Goal: Transaction & Acquisition: Subscribe to service/newsletter

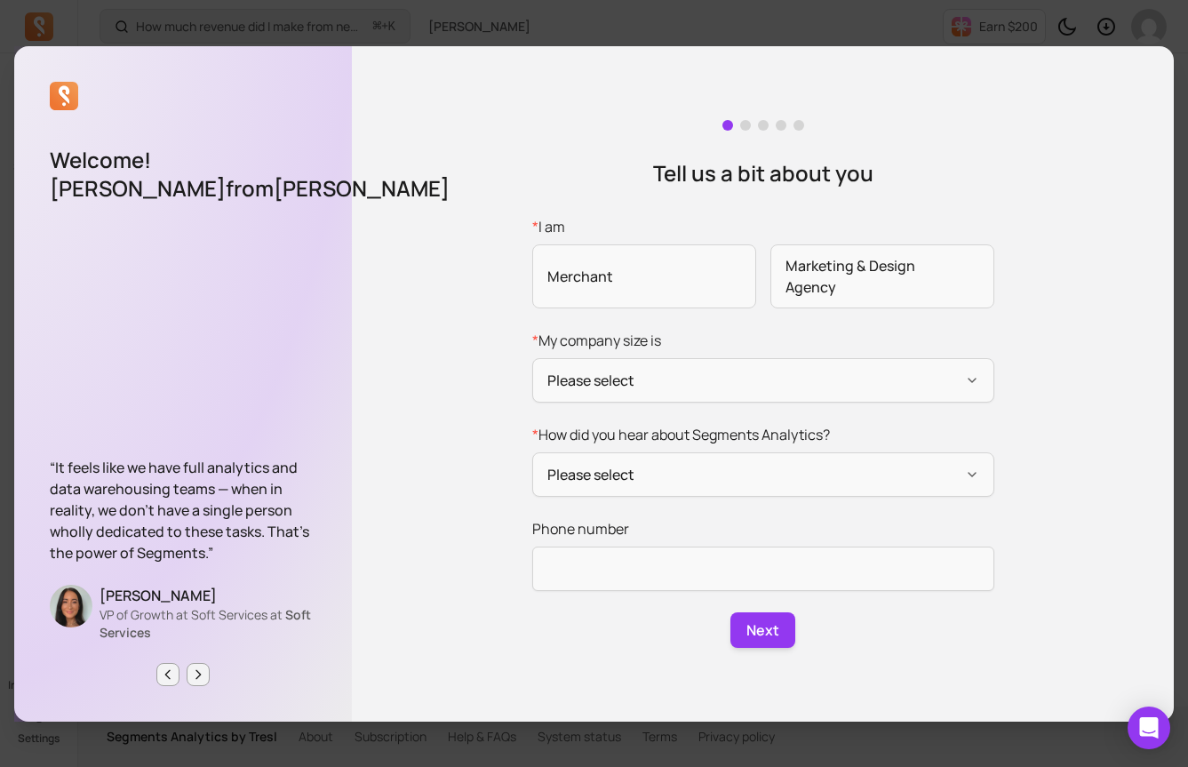
click at [363, 24] on div "Welcome! [PERSON_NAME] from [PERSON_NAME] “It feels like we have full analytics…" at bounding box center [594, 383] width 1160 height 738
click at [195, 672] on icon "Next page" at bounding box center [198, 674] width 14 height 14
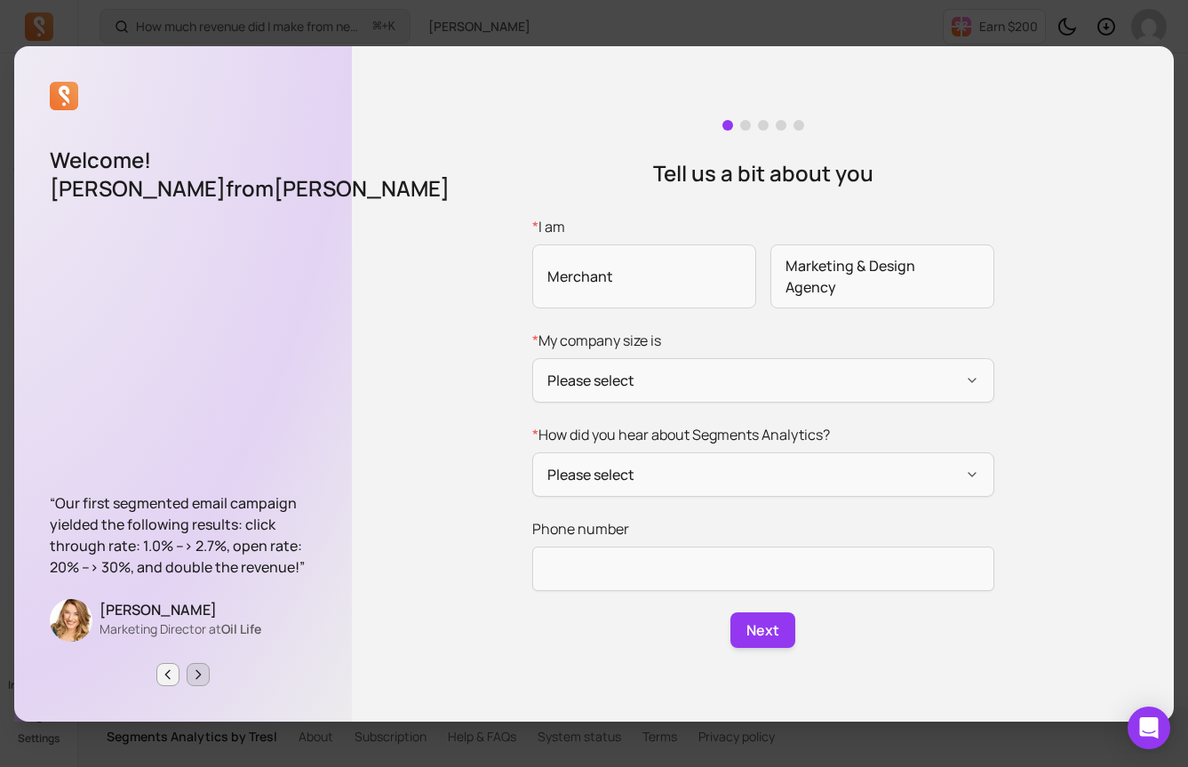
click at [195, 672] on icon "Next page" at bounding box center [198, 674] width 14 height 14
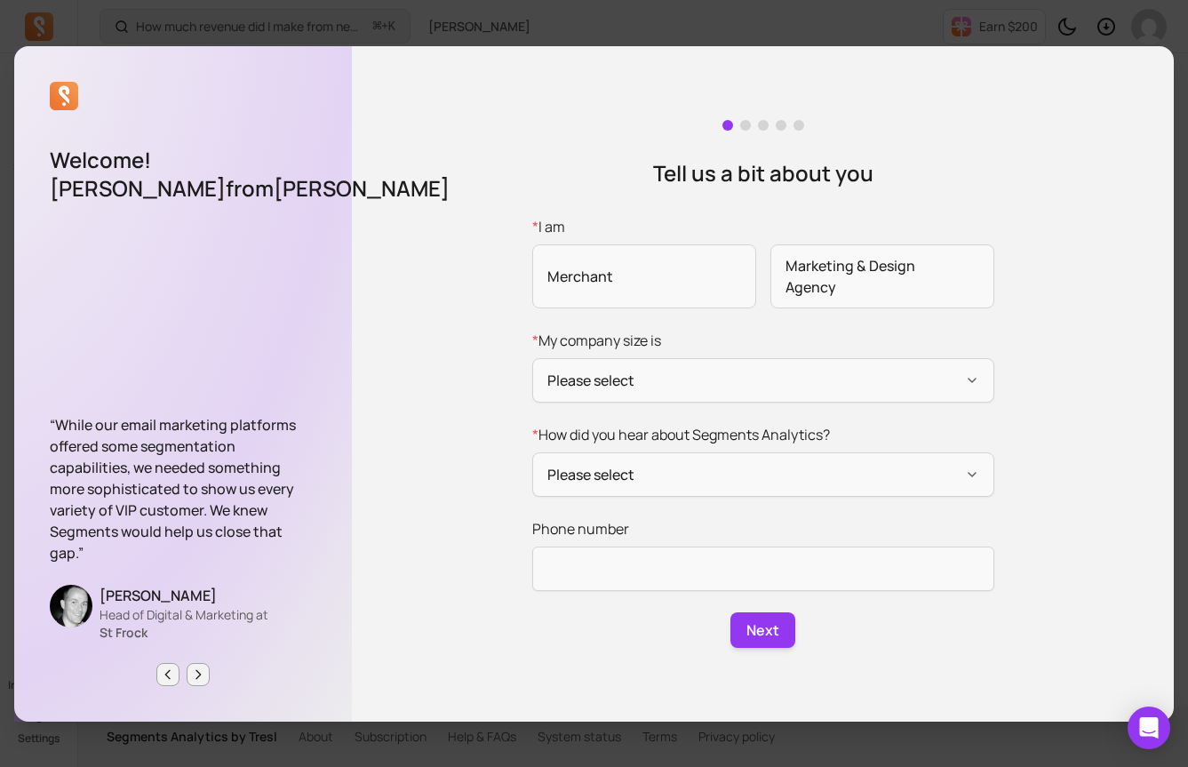
click at [769, 652] on div "Tell us a bit about you * I am Merchant Marketing & Design Agency * My company …" at bounding box center [763, 383] width 822 height 675
click at [745, 491] on button "Please select" at bounding box center [763, 474] width 462 height 44
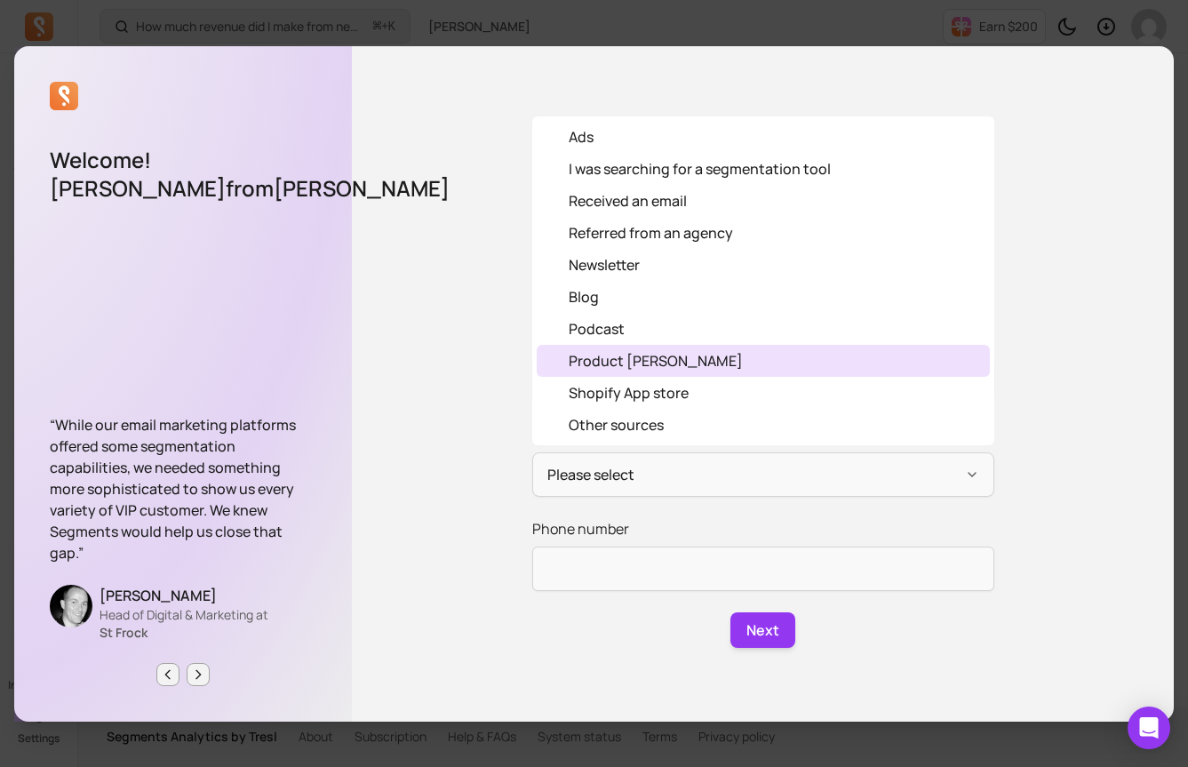
click at [702, 353] on div "Product [PERSON_NAME]" at bounding box center [763, 361] width 453 height 32
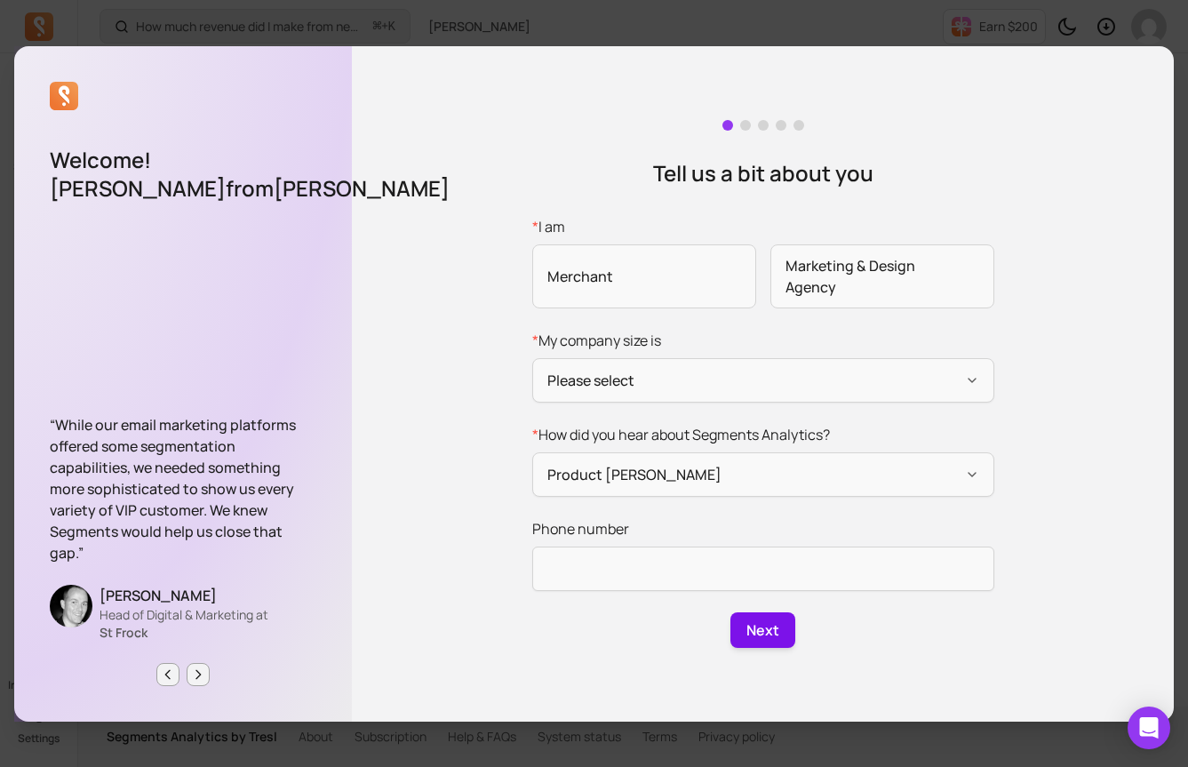
click at [743, 626] on button "Next" at bounding box center [763, 630] width 66 height 36
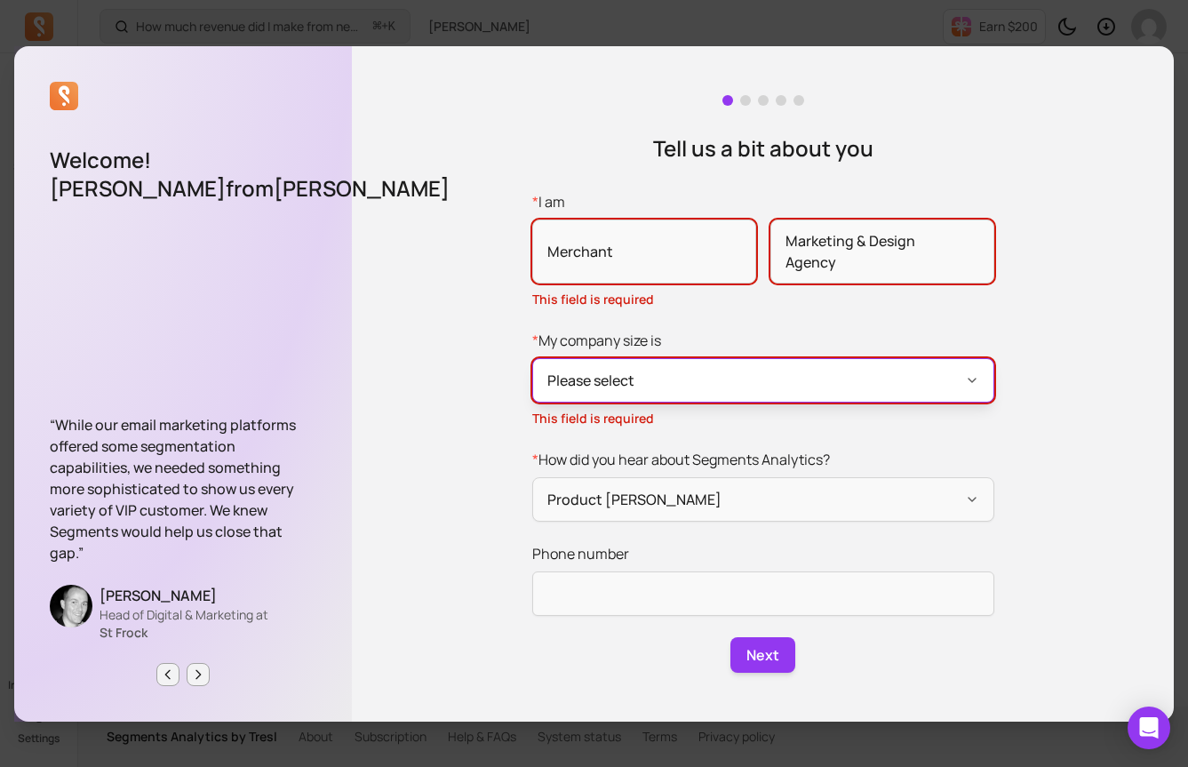
click at [657, 398] on button "Please select" at bounding box center [763, 380] width 462 height 44
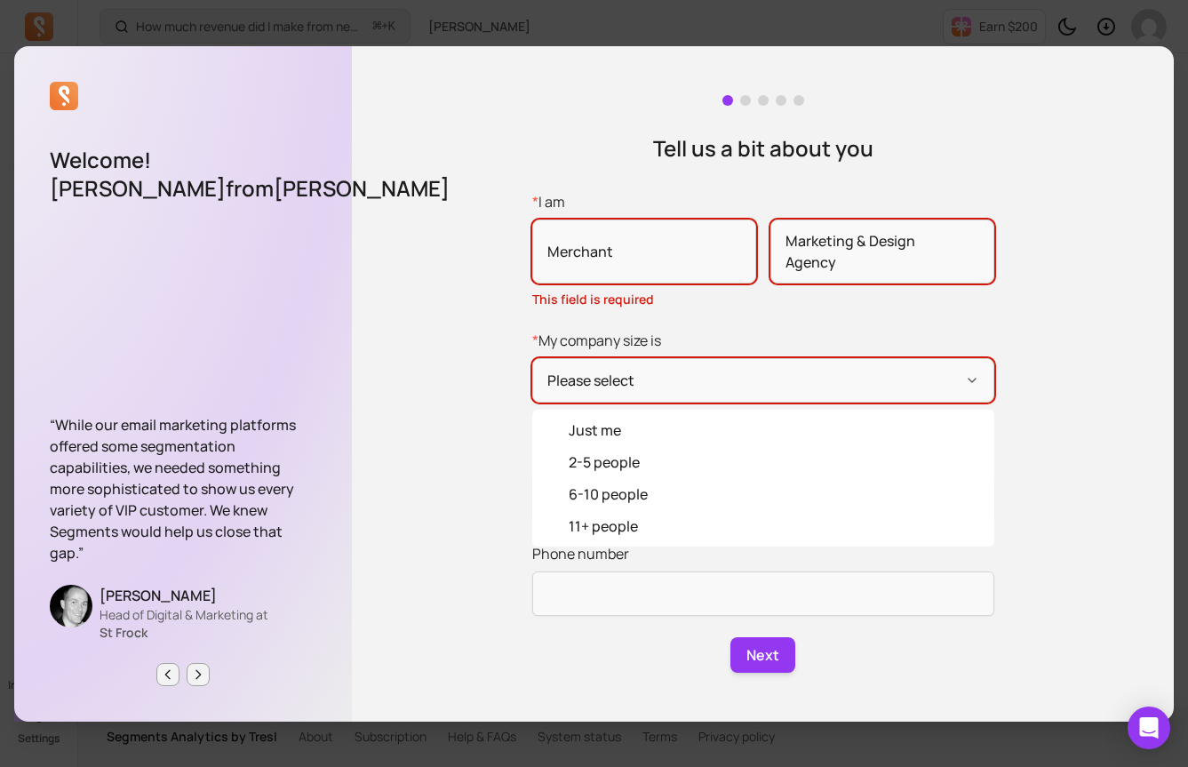
click at [666, 452] on div "2-5 people" at bounding box center [763, 462] width 453 height 32
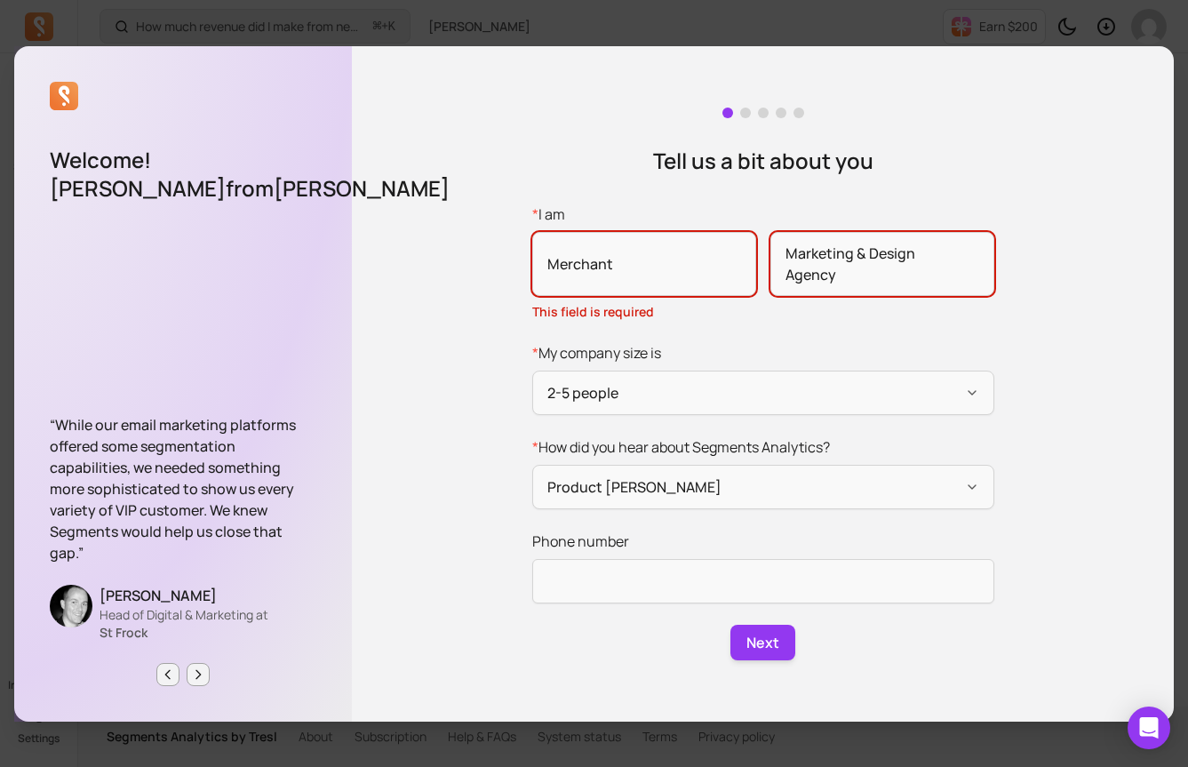
click at [628, 606] on form "* I am Merchant Marketing & Design Agency This field is required * My company s…" at bounding box center [763, 431] width 462 height 457
click at [726, 662] on div "Tell us a bit about you * I am Merchant Marketing & Design Agency This field is…" at bounding box center [763, 383] width 822 height 675
click at [758, 644] on button "Next" at bounding box center [763, 643] width 66 height 36
click at [667, 226] on label "* I am Merchant Marketing & Design Agency This field is required" at bounding box center [763, 261] width 462 height 117
click at [0, 0] on input "* I am Merchant Marketing & Design Agency This field is required" at bounding box center [0, 0] width 0 height 0
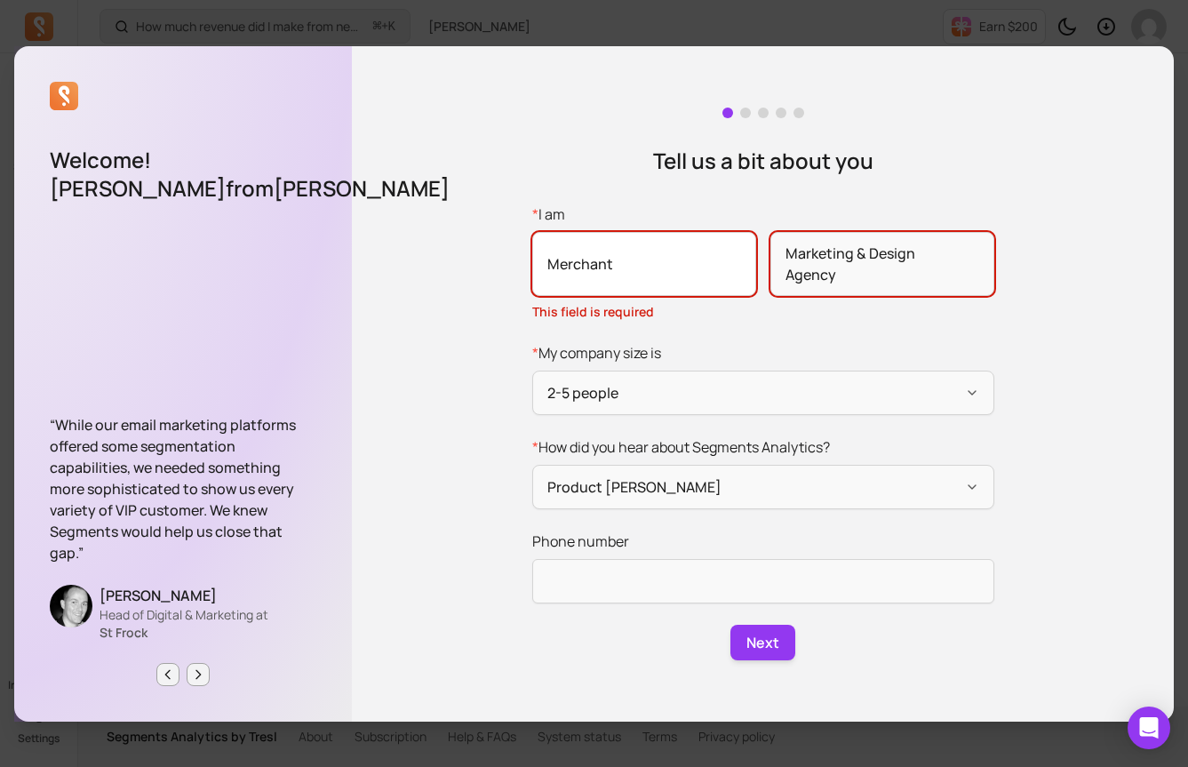
click at [661, 269] on span "Merchant" at bounding box center [644, 264] width 224 height 64
click at [0, 0] on input "* I am Merchant Marketing & Design Agency This field is required" at bounding box center [0, 0] width 0 height 0
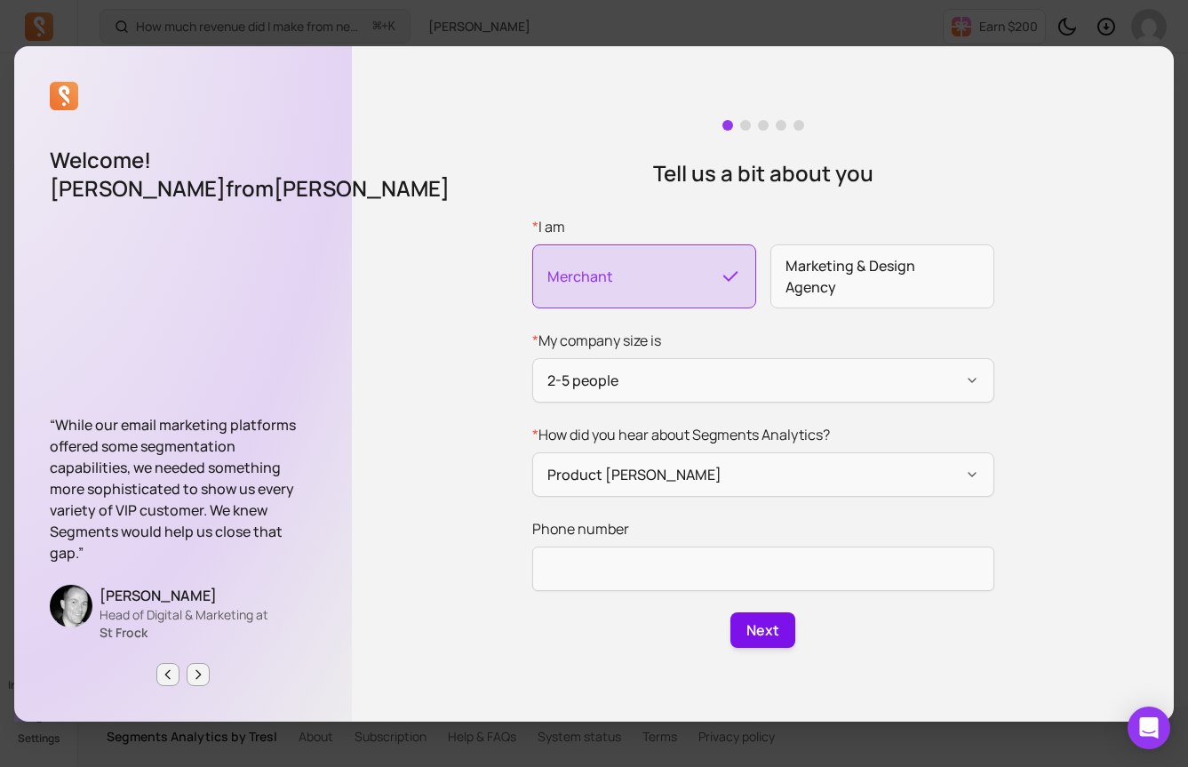
click at [757, 633] on button "Next" at bounding box center [763, 630] width 66 height 36
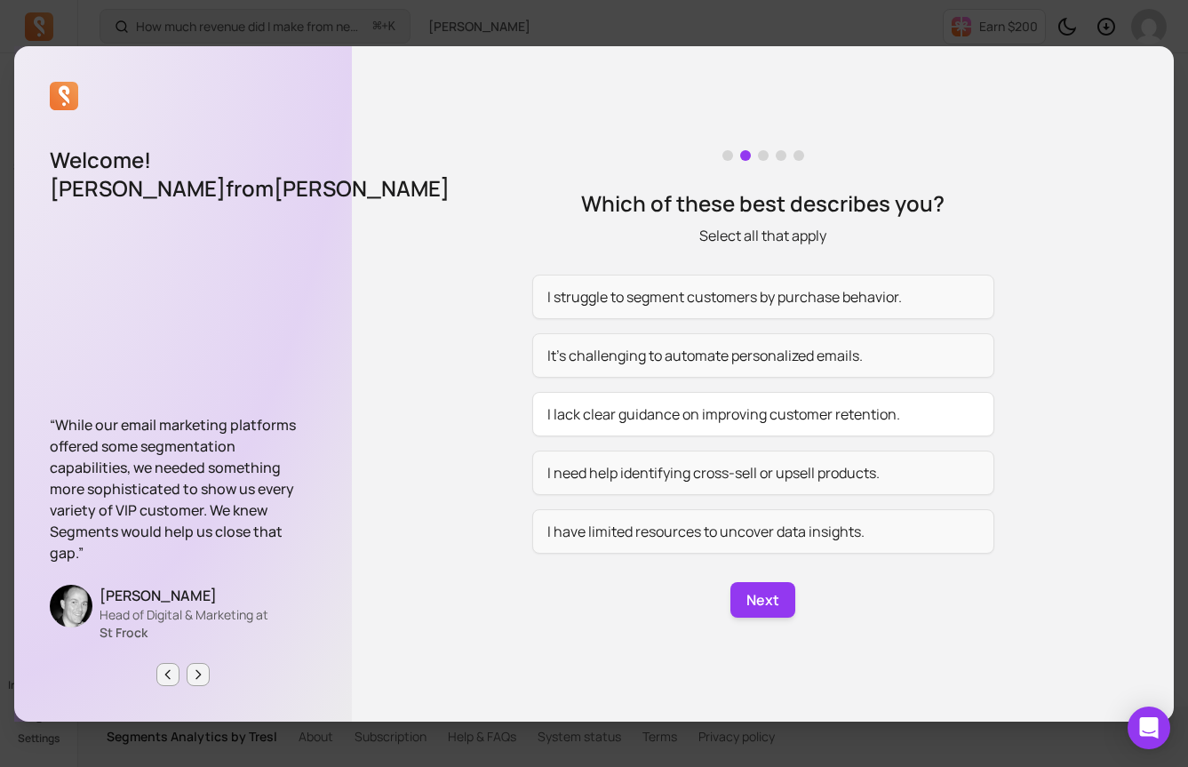
click at [759, 424] on button "I lack clear guidance on improving customer retention." at bounding box center [763, 414] width 462 height 44
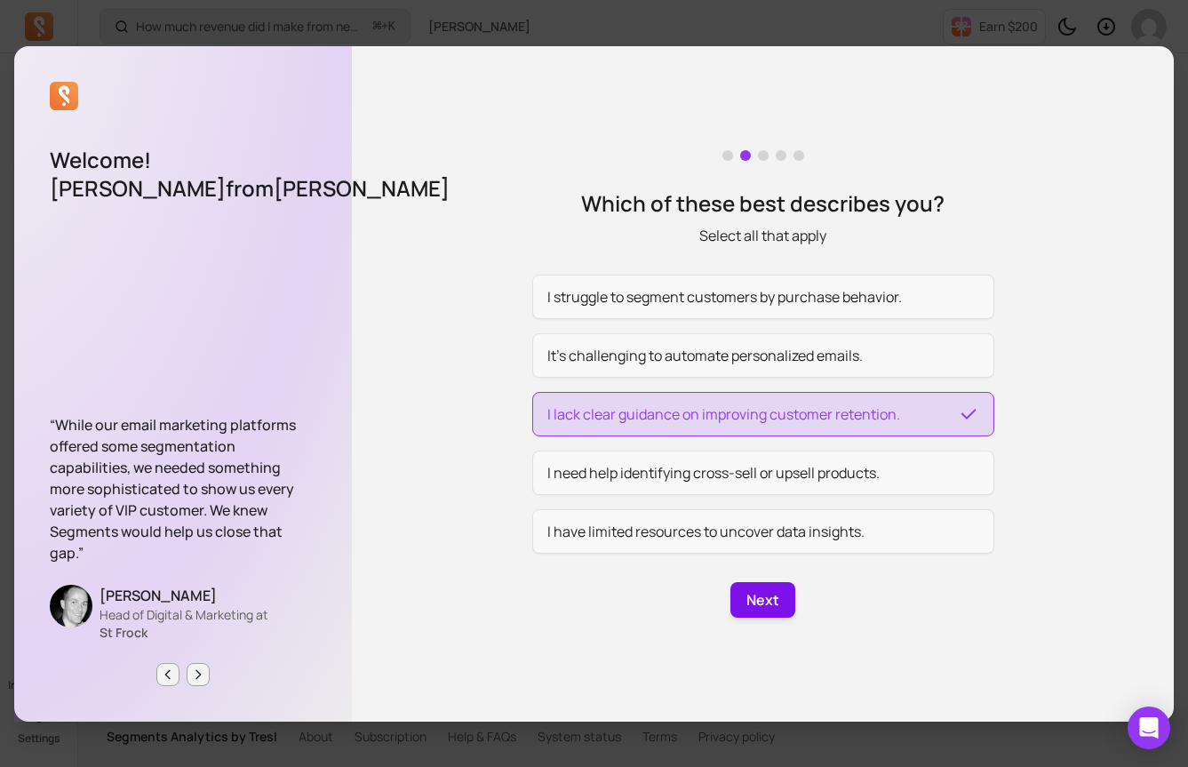
click at [779, 617] on button "Next" at bounding box center [763, 600] width 66 height 36
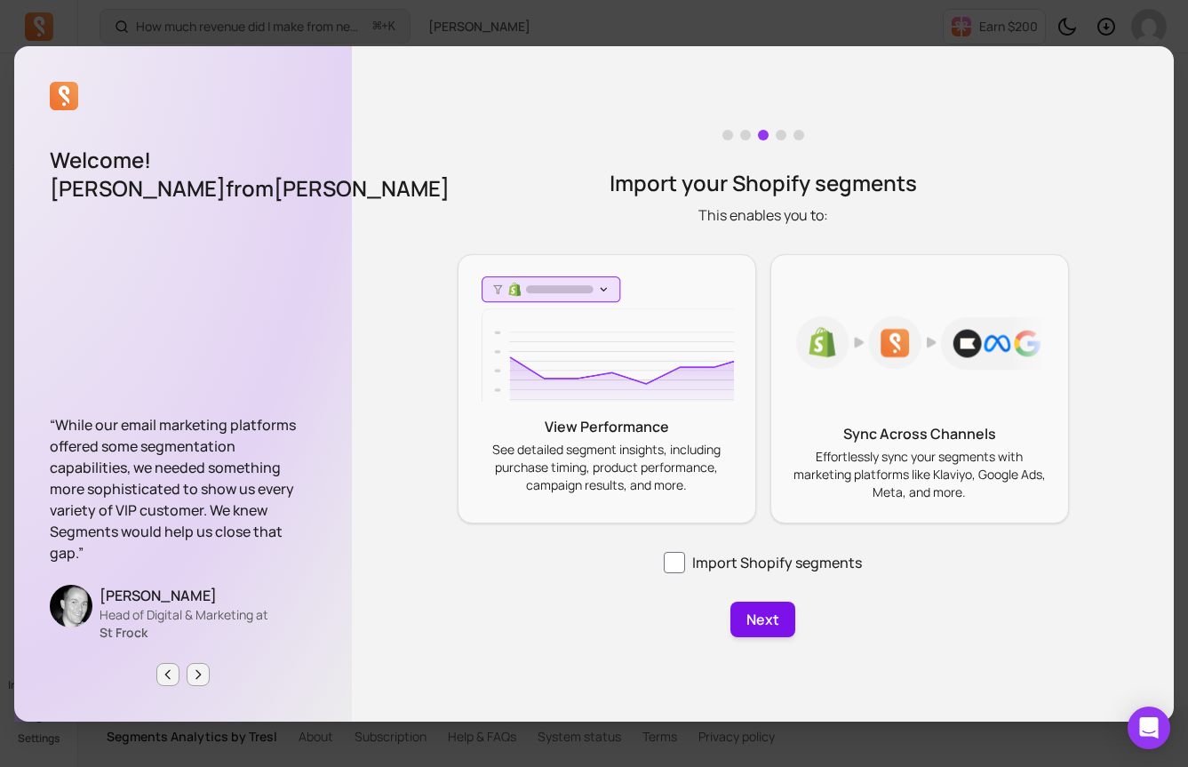
click at [761, 628] on button "Next" at bounding box center [763, 620] width 66 height 36
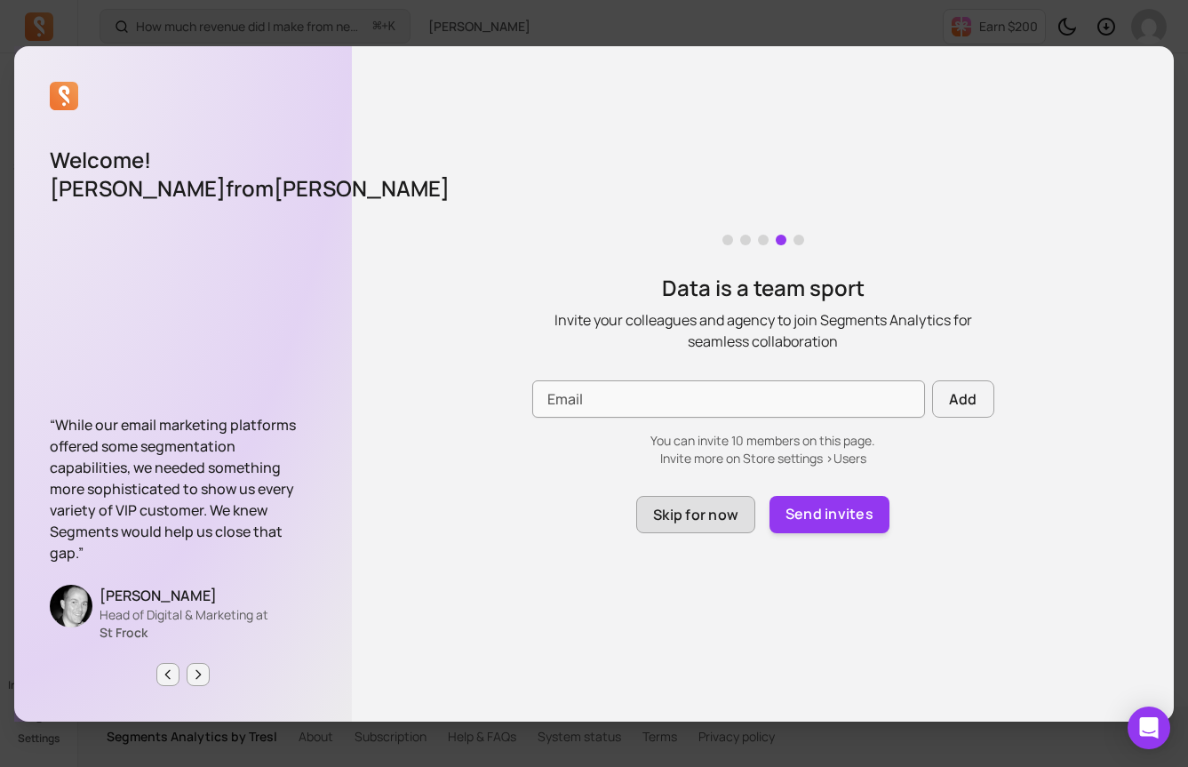
click at [721, 518] on button "Skip for now" at bounding box center [695, 514] width 119 height 37
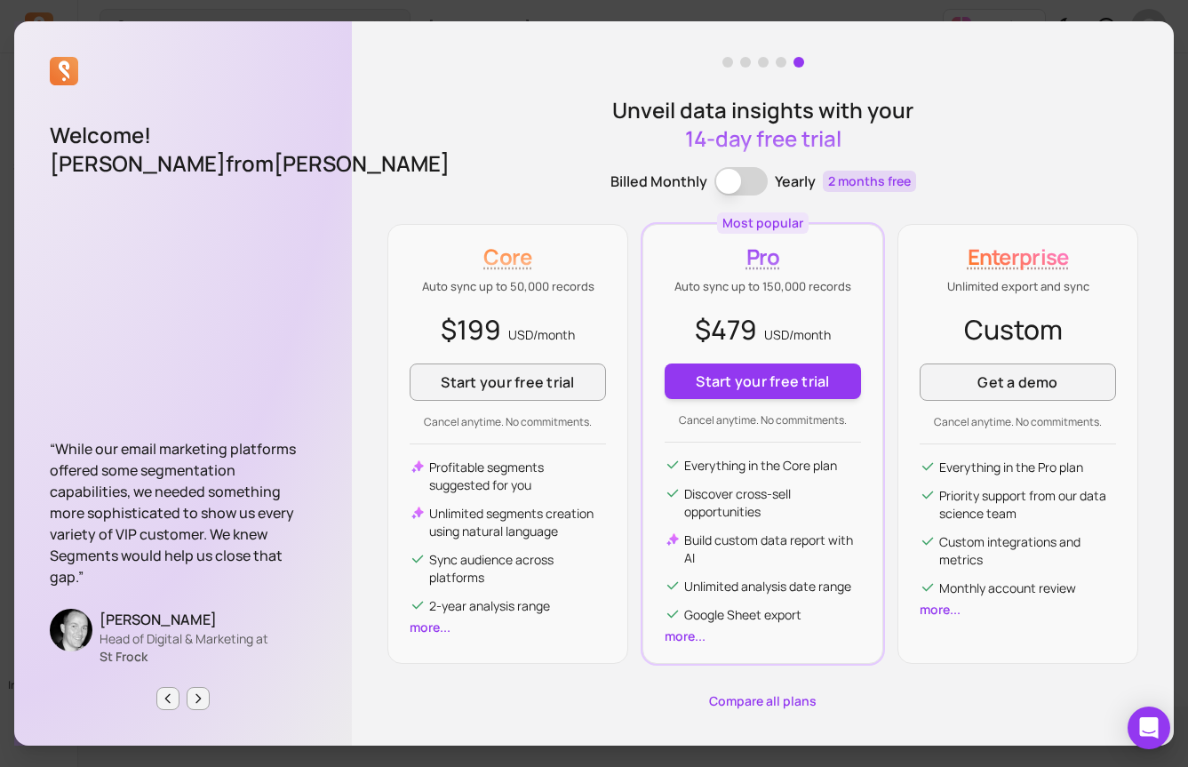
click at [762, 699] on link "Compare all plans" at bounding box center [762, 701] width 751 height 18
click at [515, 6] on div "Welcome! Kelsey Archila from kelsey archila “While our email marketing platform…" at bounding box center [594, 383] width 1188 height 767
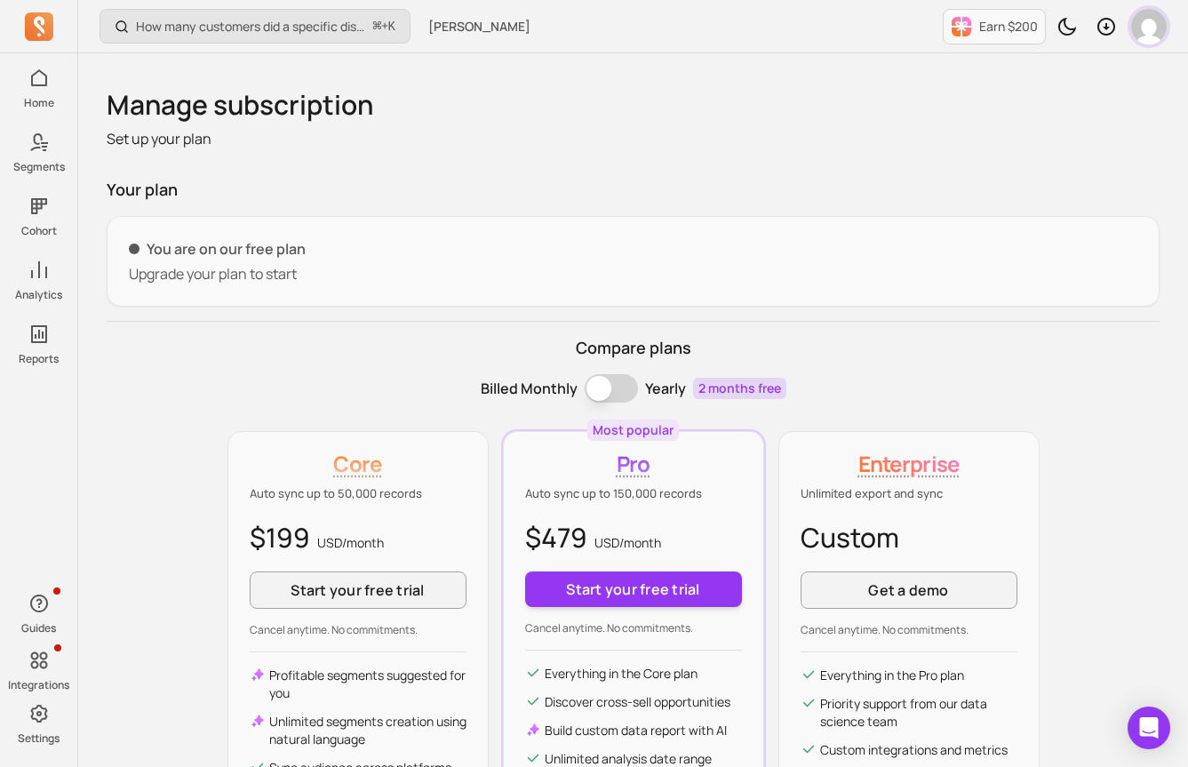
click at [1149, 23] on img "button" at bounding box center [1149, 27] width 36 height 36
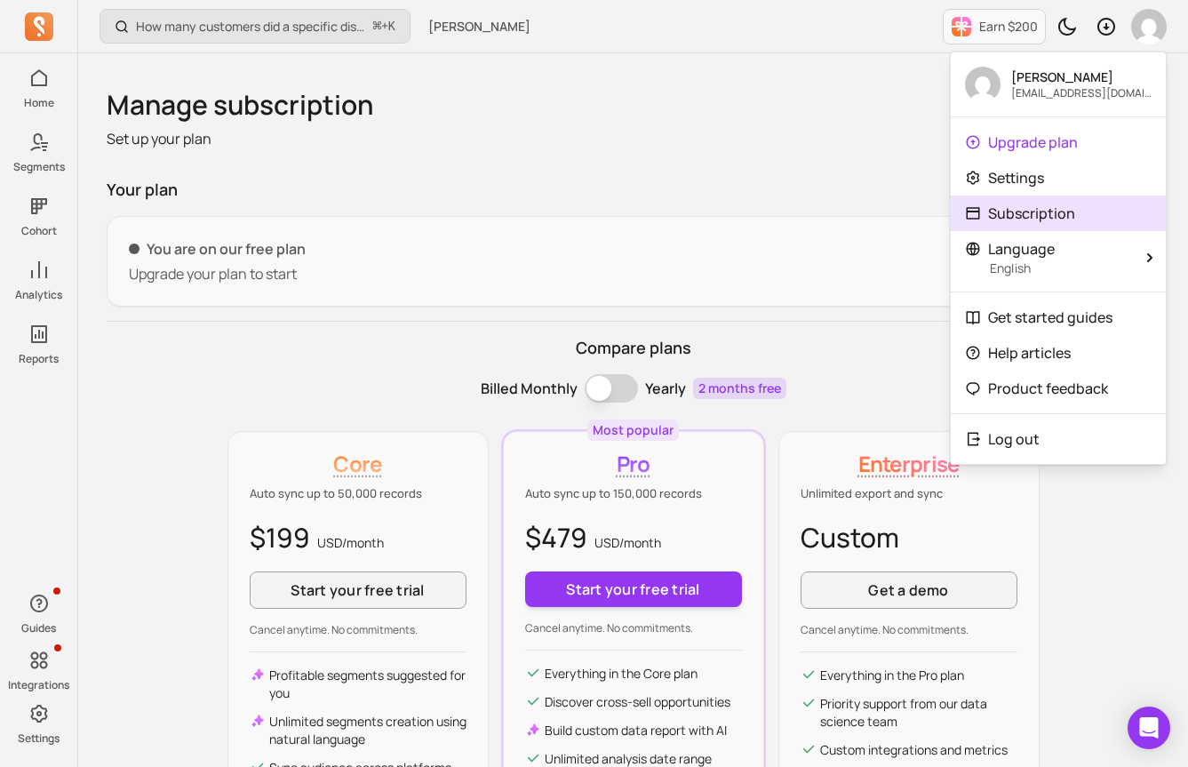
click at [996, 215] on p "Subscription" at bounding box center [1031, 213] width 87 height 21
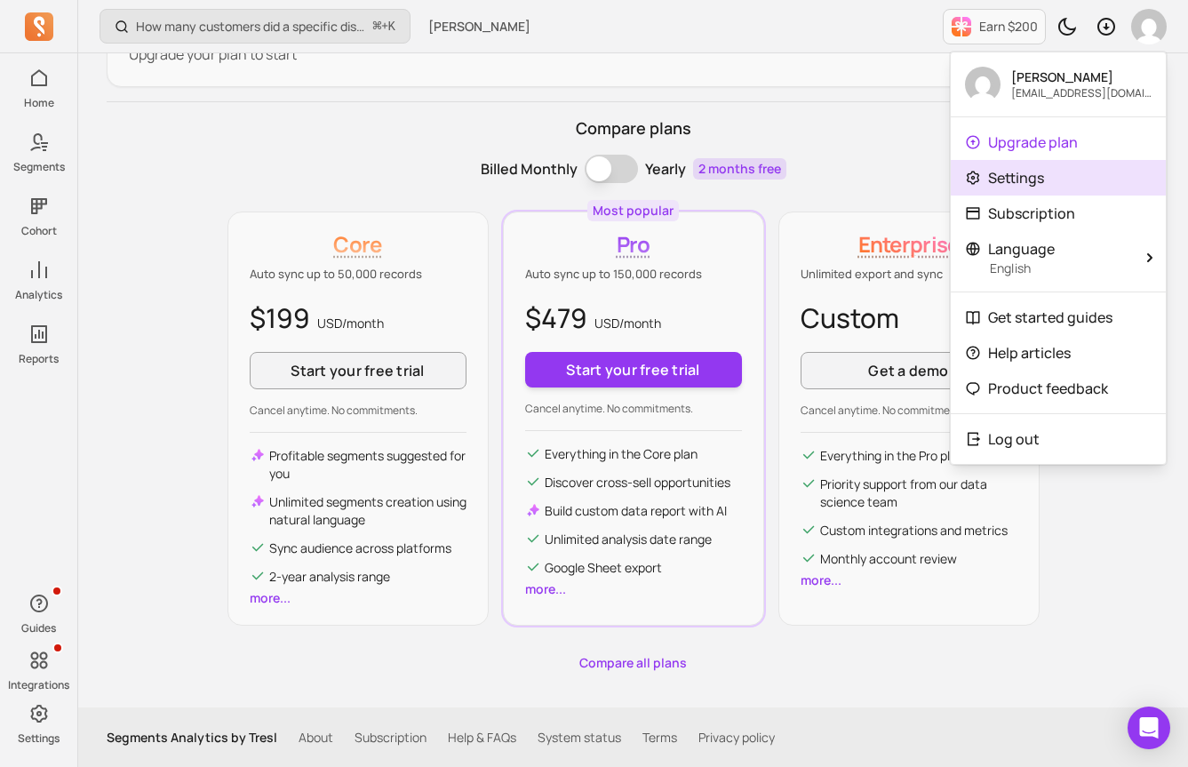
click at [992, 171] on p "Settings" at bounding box center [1016, 177] width 56 height 21
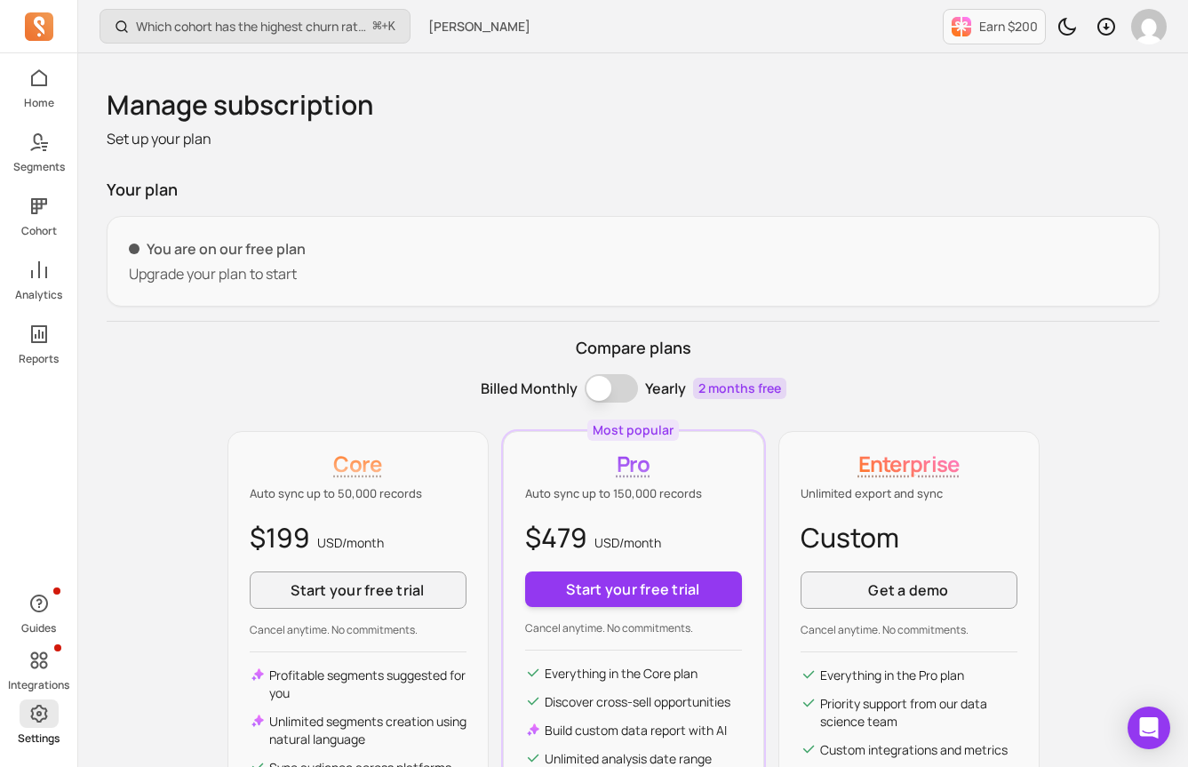
click at [43, 732] on p "Settings" at bounding box center [39, 738] width 42 height 14
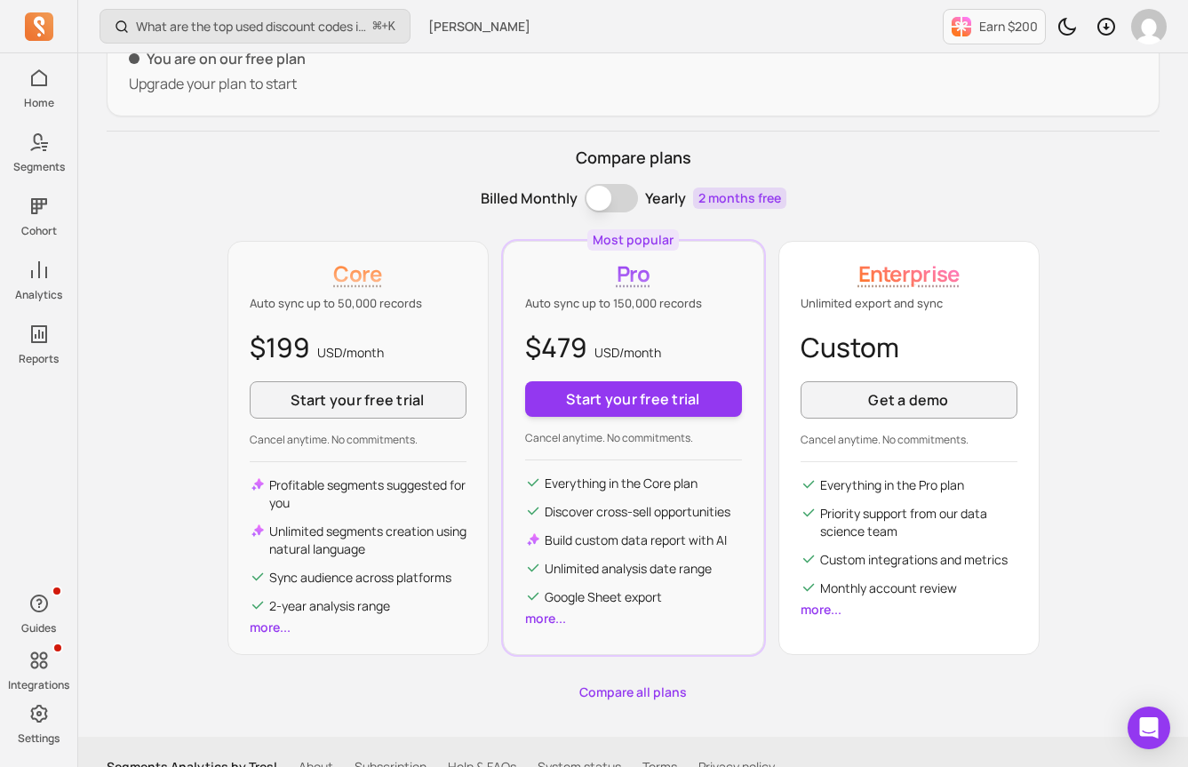
scroll to position [219, 0]
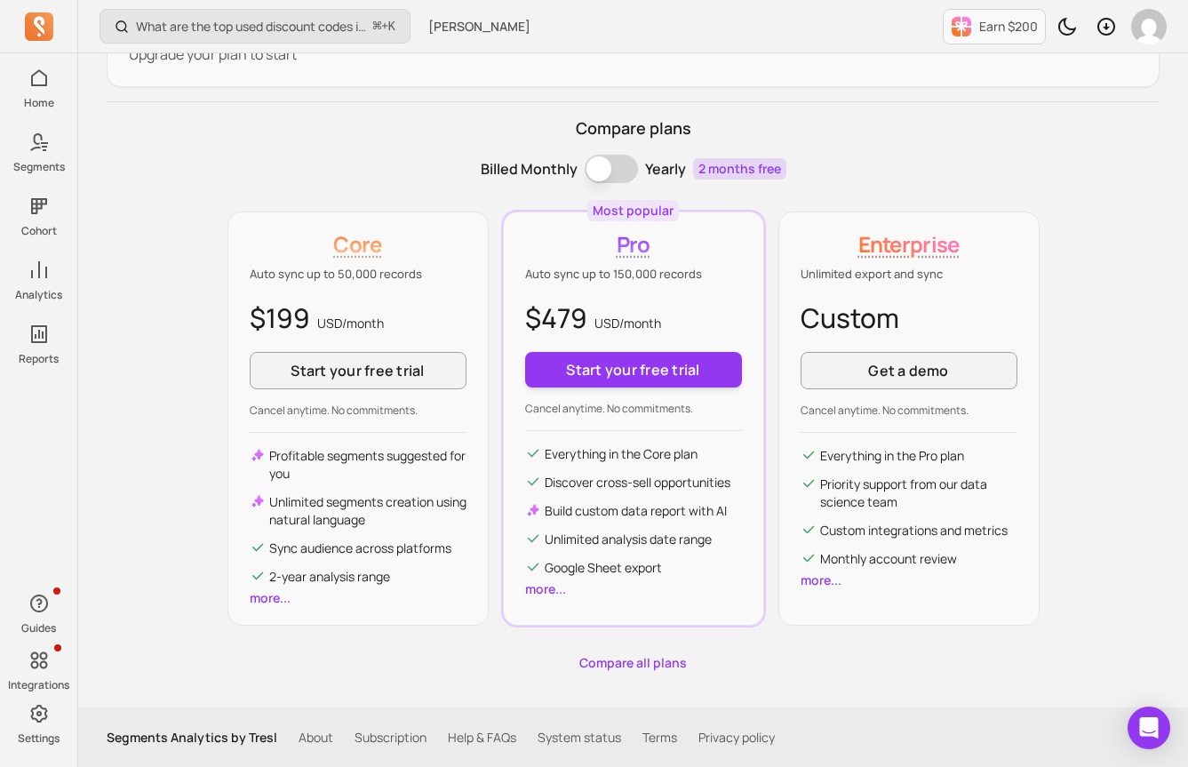
click at [634, 660] on link "Compare all plans" at bounding box center [633, 663] width 1053 height 18
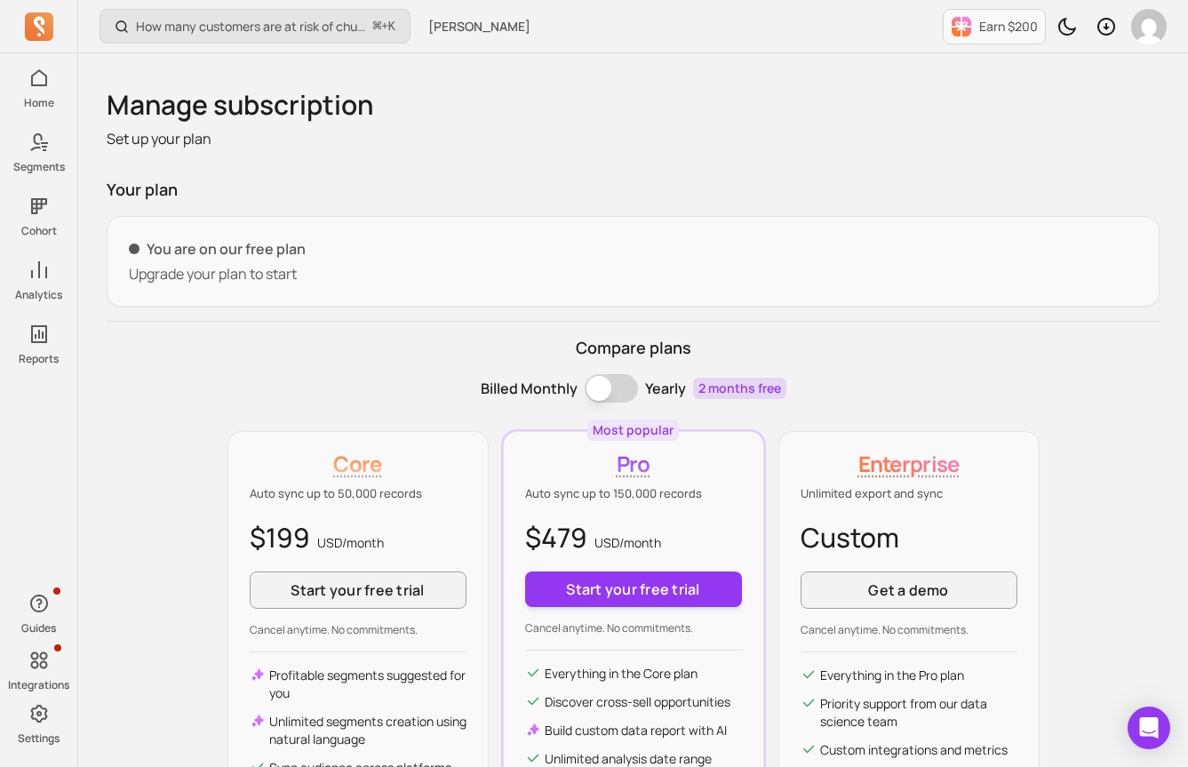
click at [195, 267] on p "Upgrade your plan to start" at bounding box center [633, 273] width 1008 height 21
click at [166, 140] on p "Set up your plan" at bounding box center [633, 138] width 1053 height 21
